Goal: Task Accomplishment & Management: Manage account settings

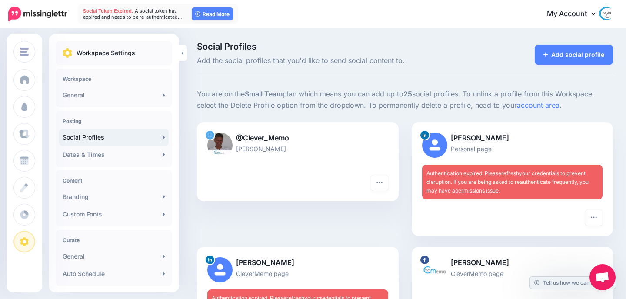
click at [508, 173] on link "refresh" at bounding box center [510, 173] width 18 height 7
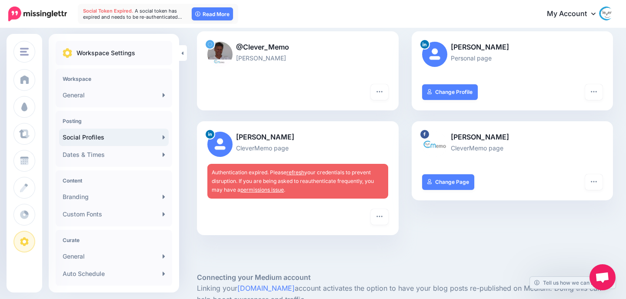
scroll to position [140, 0]
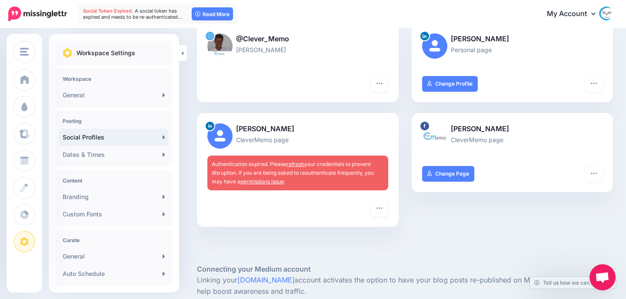
click at [297, 168] on div "Authentication expired. Please refresh your credentials to prevent disruption. …" at bounding box center [297, 173] width 181 height 35
click at [296, 165] on link "refresh" at bounding box center [295, 164] width 18 height 7
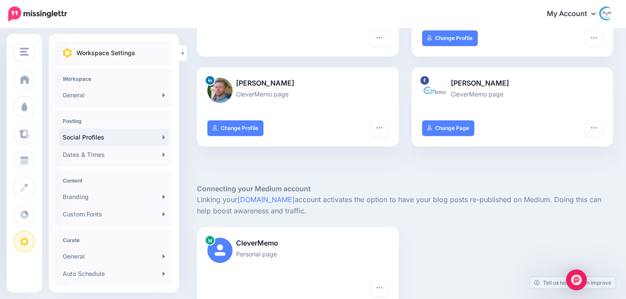
scroll to position [190, 0]
